Goal: Use online tool/utility

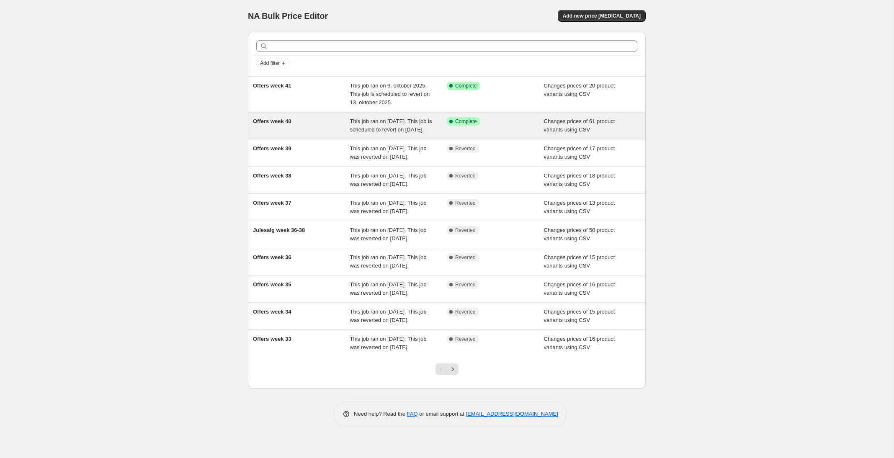
click at [332, 134] on div "Offers week 40" at bounding box center [301, 125] width 97 height 17
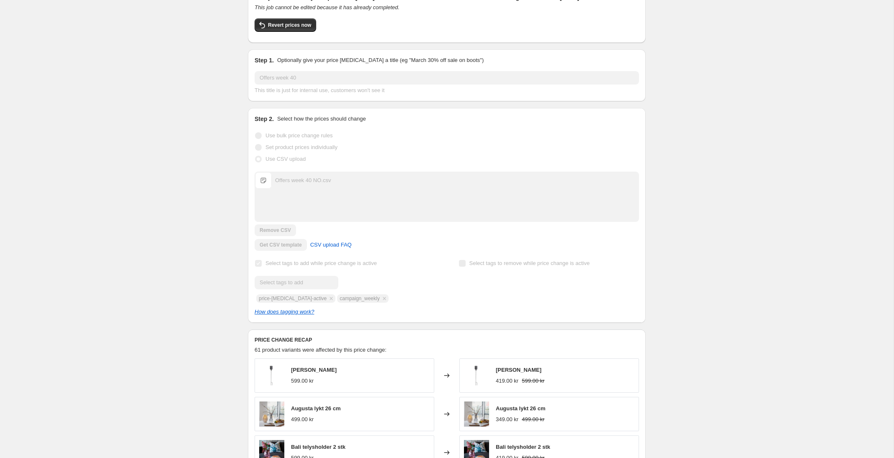
scroll to position [63, 0]
click at [278, 28] on span "Revert prices now" at bounding box center [289, 24] width 43 height 7
checkbox input "false"
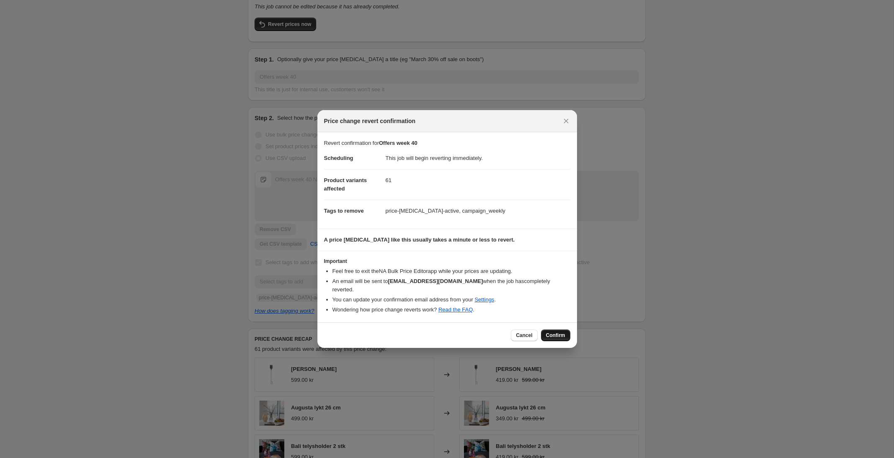
click at [554, 332] on span "Confirm" at bounding box center [555, 335] width 19 height 7
